Goal: Find specific fact: Find contact information

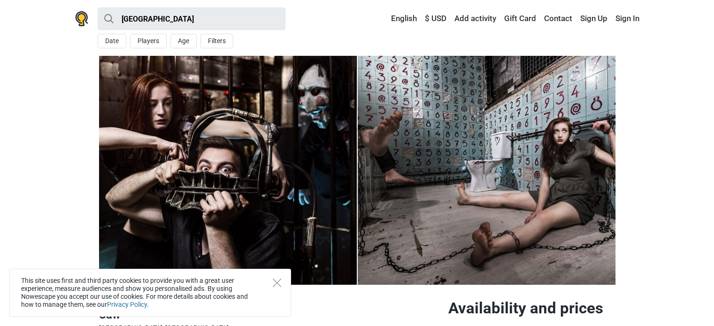
scroll to position [1, 0]
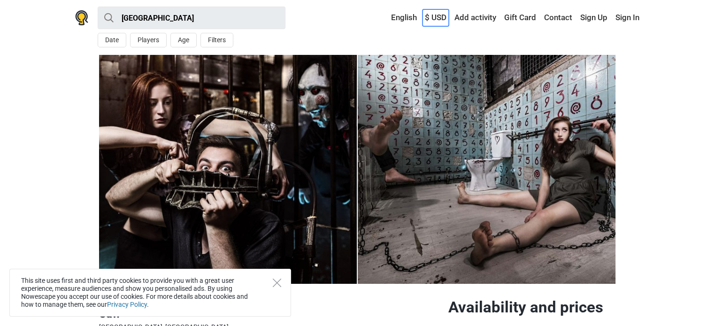
click at [440, 17] on link "$ USD" at bounding box center [435, 17] width 26 height 17
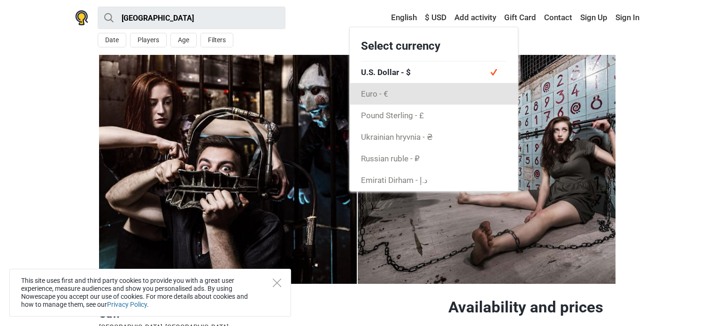
click at [413, 92] on link "Euro - €" at bounding box center [434, 94] width 168 height 22
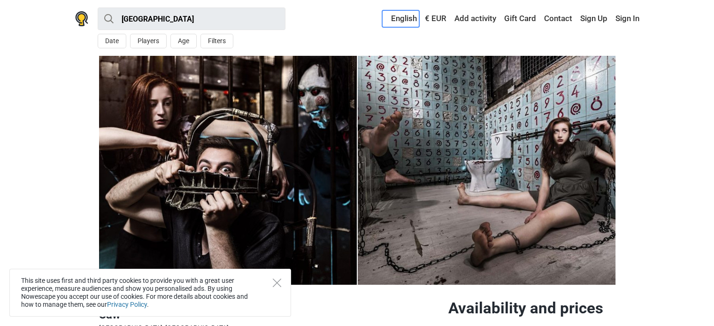
click at [405, 19] on link "English" at bounding box center [400, 18] width 37 height 17
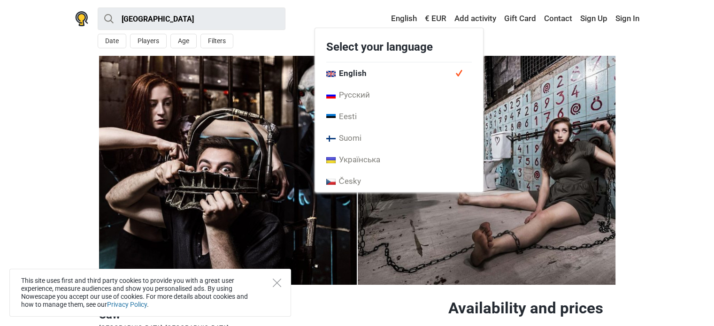
click at [662, 119] on section "1 2" at bounding box center [357, 170] width 714 height 229
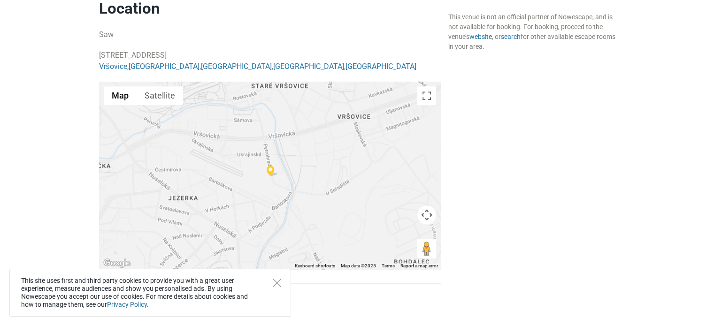
scroll to position [756, 0]
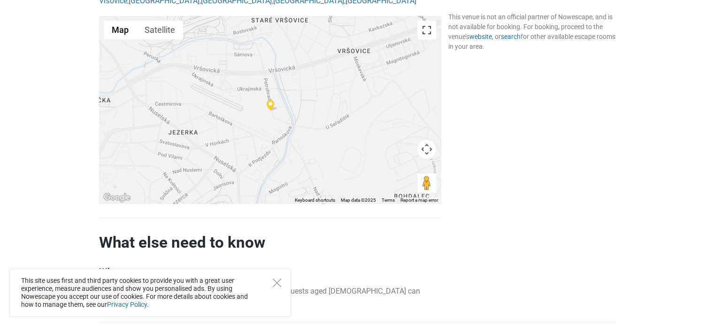
click at [425, 37] on button "Toggle fullscreen view" at bounding box center [426, 30] width 19 height 19
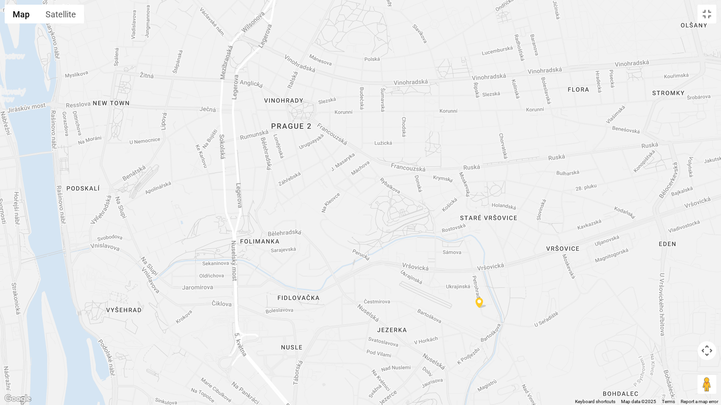
drag, startPoint x: 402, startPoint y: 177, endPoint x: 357, endPoint y: 290, distance: 121.7
click at [357, 290] on div at bounding box center [360, 202] width 721 height 405
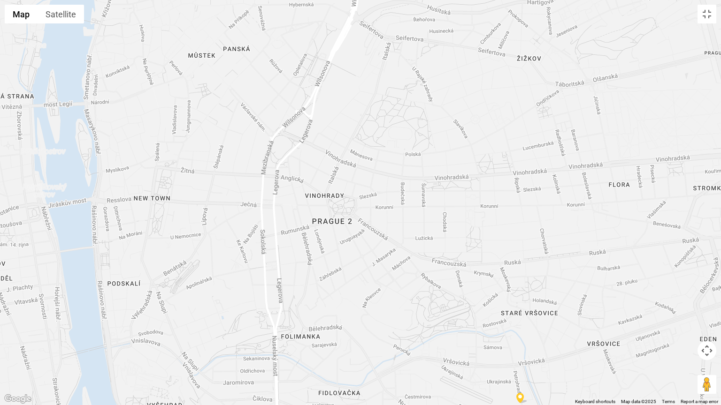
drag, startPoint x: 304, startPoint y: 255, endPoint x: 345, endPoint y: 353, distance: 106.6
click at [345, 326] on div at bounding box center [360, 202] width 721 height 405
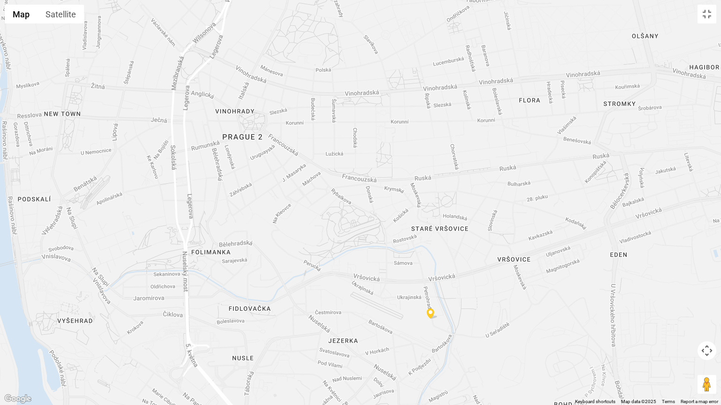
drag, startPoint x: 381, startPoint y: 279, endPoint x: 279, endPoint y: 176, distance: 145.3
click at [279, 176] on div at bounding box center [360, 202] width 721 height 405
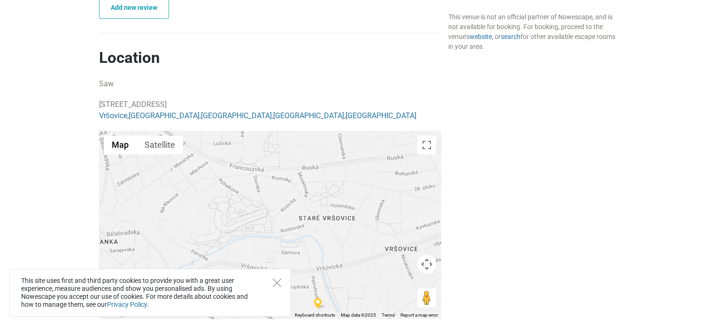
scroll to position [659, 0]
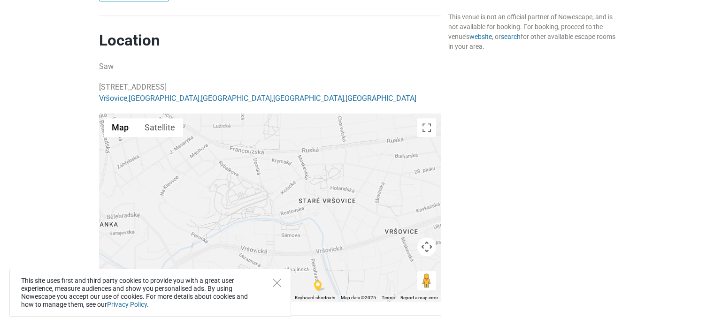
drag, startPoint x: 99, startPoint y: 84, endPoint x: 277, endPoint y: 84, distance: 177.8
click at [277, 84] on p "[STREET_ADDRESS]" at bounding box center [270, 93] width 342 height 23
copy p "[STREET_ADDRESS]"
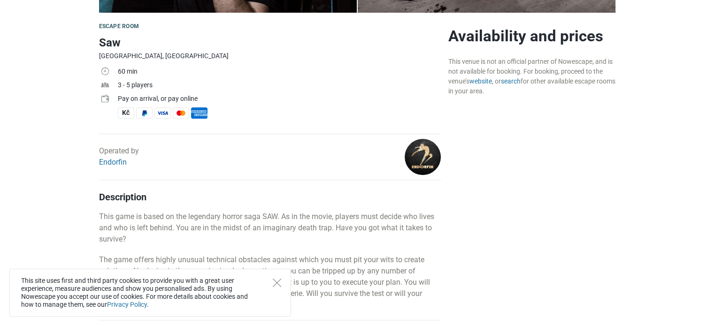
scroll to position [274, 0]
